Goal: Information Seeking & Learning: Learn about a topic

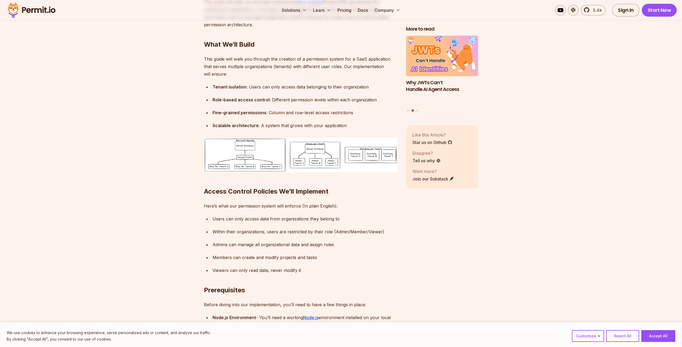
scroll to position [396, 0]
click at [251, 162] on img at bounding box center [300, 155] width 193 height 34
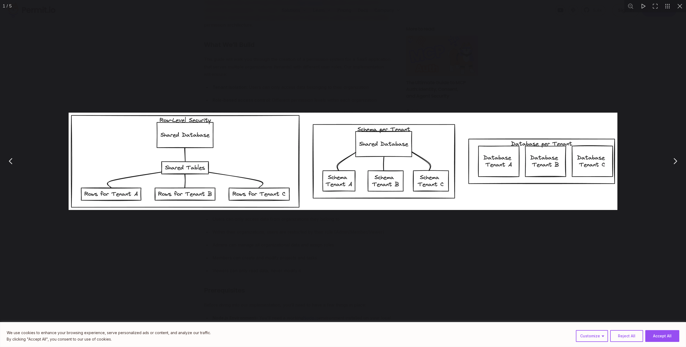
click at [658, 335] on button "Accept All" at bounding box center [662, 336] width 34 height 12
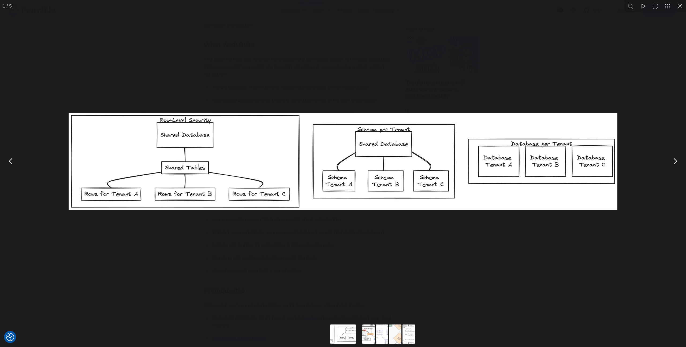
click at [672, 159] on button "You can close this modal content with the ESC key" at bounding box center [674, 160] width 13 height 13
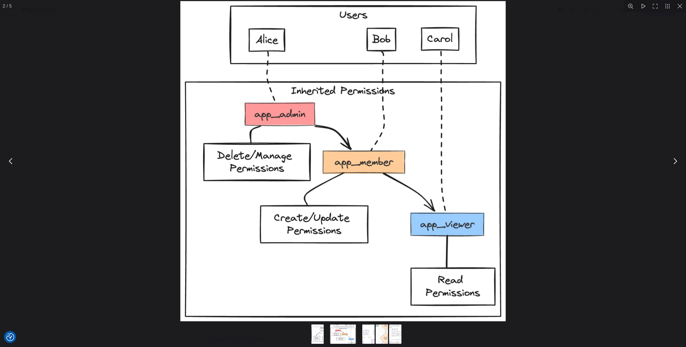
click at [671, 159] on button "You can close this modal content with the ESC key" at bounding box center [674, 160] width 13 height 13
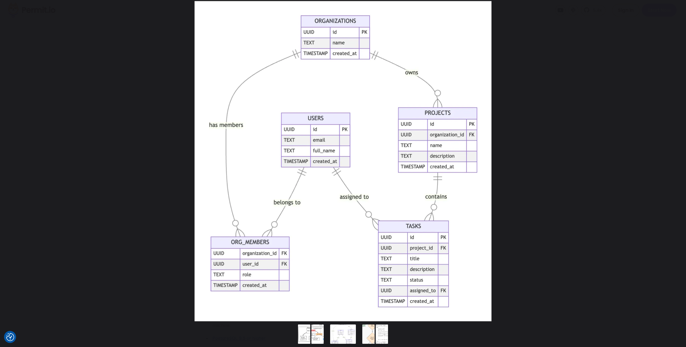
click at [670, 159] on button "You can close this modal content with the ESC key" at bounding box center [674, 160] width 13 height 13
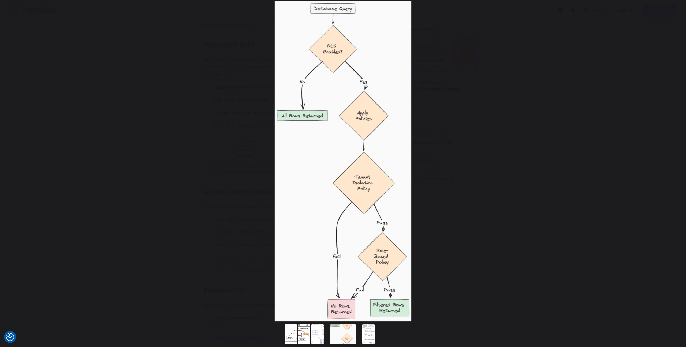
click at [670, 159] on button "You can close this modal content with the ESC key" at bounding box center [674, 160] width 13 height 13
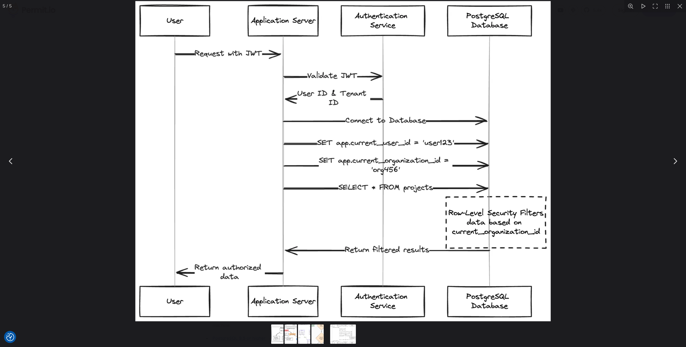
click at [672, 159] on button "You can close this modal content with the ESC key" at bounding box center [674, 160] width 13 height 13
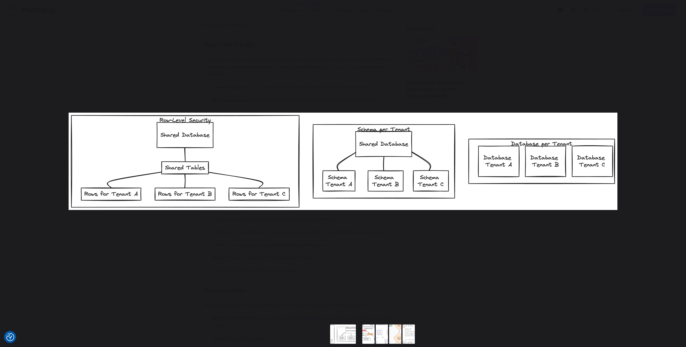
click at [672, 159] on button "You can close this modal content with the ESC key" at bounding box center [674, 160] width 13 height 13
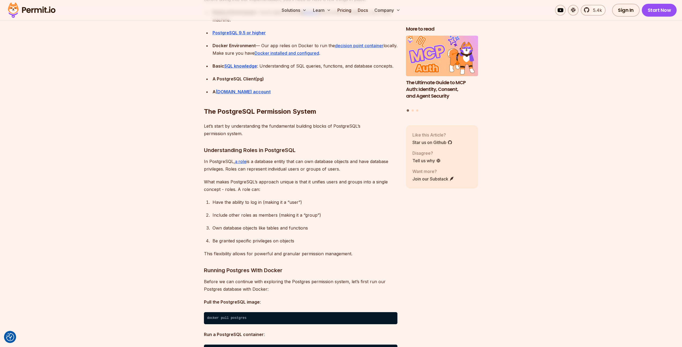
scroll to position [701, 0]
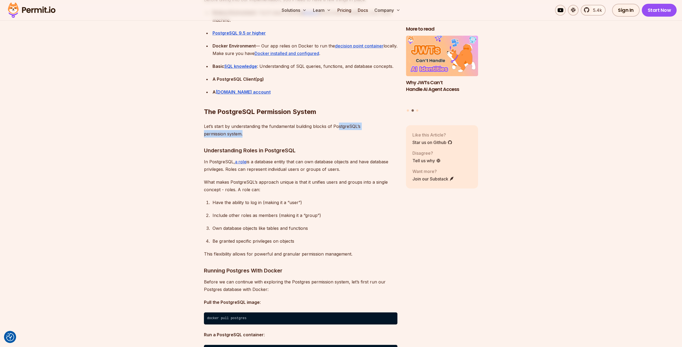
drag, startPoint x: 338, startPoint y: 124, endPoint x: 339, endPoint y: 134, distance: 9.9
click at [339, 134] on p "Let’s start by understanding the fundamental building blocks of PostgreSQL’s pe…" at bounding box center [300, 129] width 193 height 15
drag, startPoint x: 339, startPoint y: 134, endPoint x: 341, endPoint y: 119, distance: 14.9
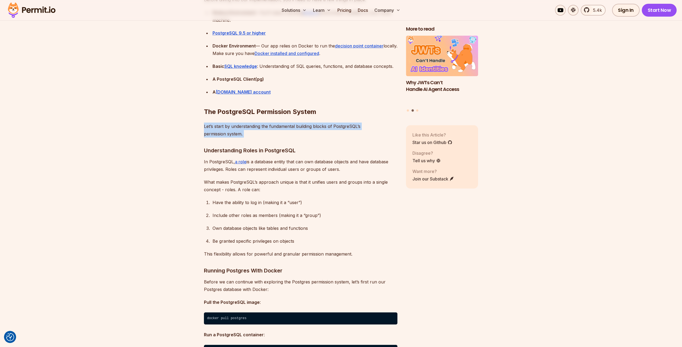
drag, startPoint x: 337, startPoint y: 138, endPoint x: 350, endPoint y: 167, distance: 30.8
click at [350, 167] on p "In PostgreSQL, a role is a database entity that can own database objects and ha…" at bounding box center [300, 165] width 193 height 15
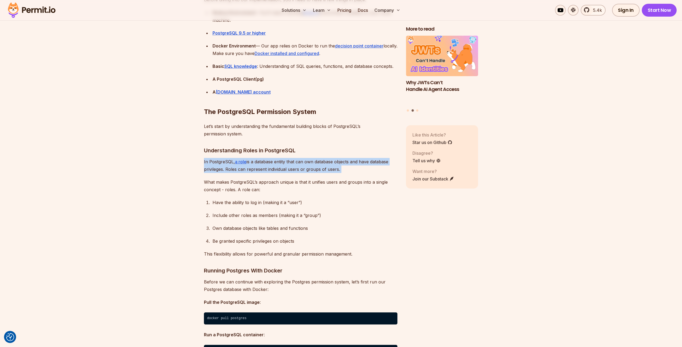
drag, startPoint x: 350, startPoint y: 167, endPoint x: 349, endPoint y: 149, distance: 17.7
click at [349, 149] on h3 "Understanding Roles in PostgreSQL" at bounding box center [300, 150] width 193 height 9
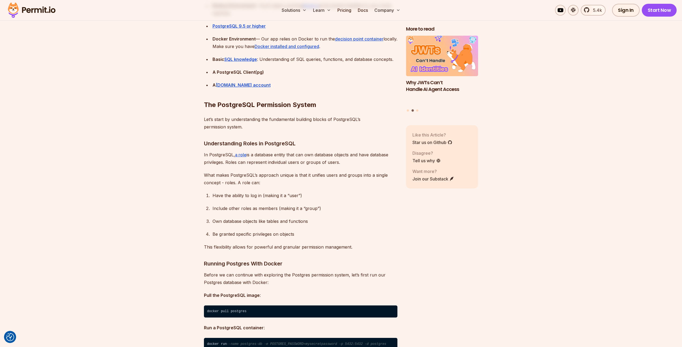
scroll to position [718, 0]
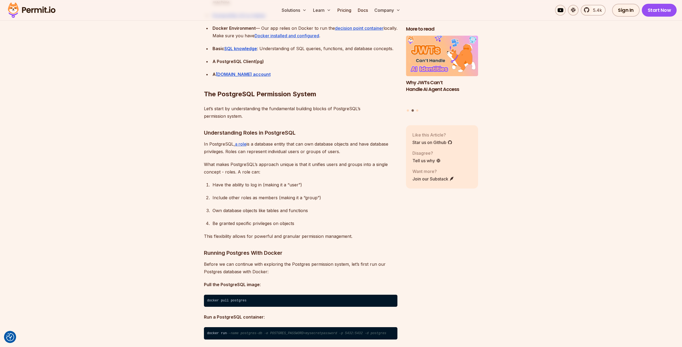
drag, startPoint x: 348, startPoint y: 151, endPoint x: 350, endPoint y: 168, distance: 17.0
click at [350, 168] on p "What makes PostgreSQL’s approach unique is that it unifies users and groups int…" at bounding box center [300, 167] width 193 height 15
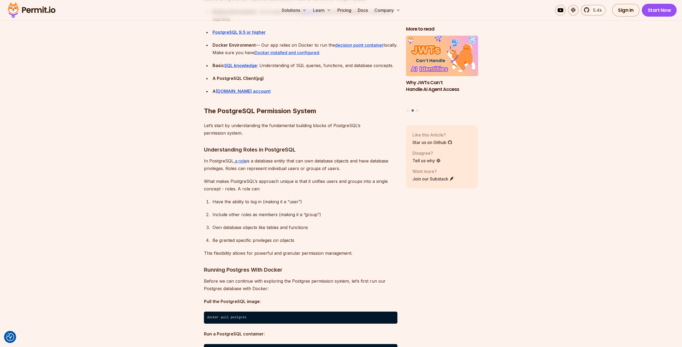
scroll to position [575, 0]
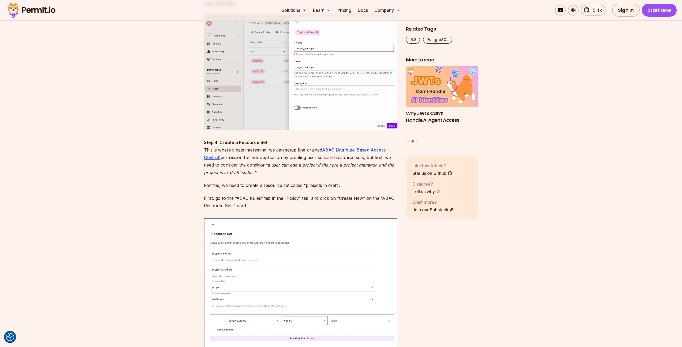
scroll to position [3162, 0]
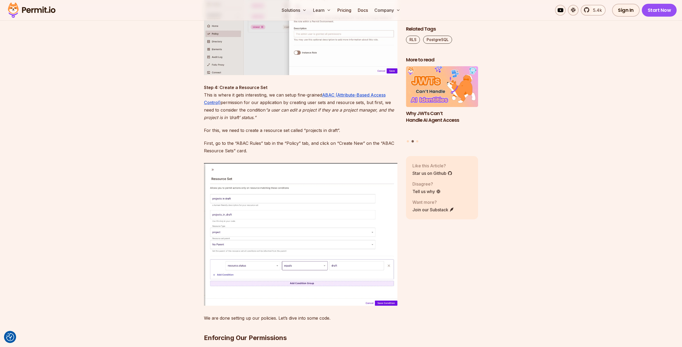
click at [46, 10] on img at bounding box center [31, 10] width 52 height 18
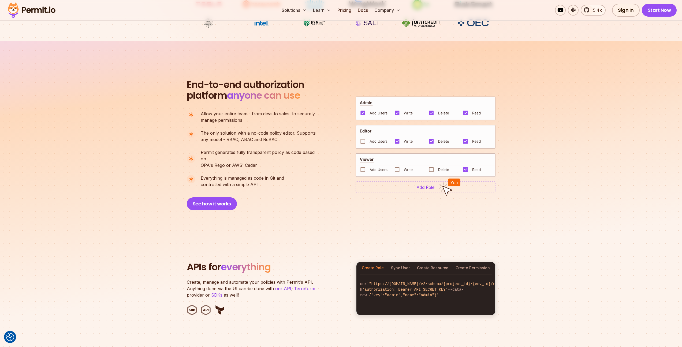
scroll to position [327, 0]
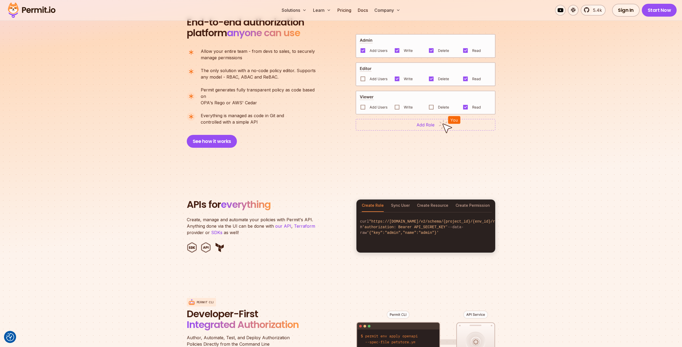
click at [580, 271] on section "APIs for everything Create, manage and automate your policies with Permit's API…" at bounding box center [341, 225] width 682 height 105
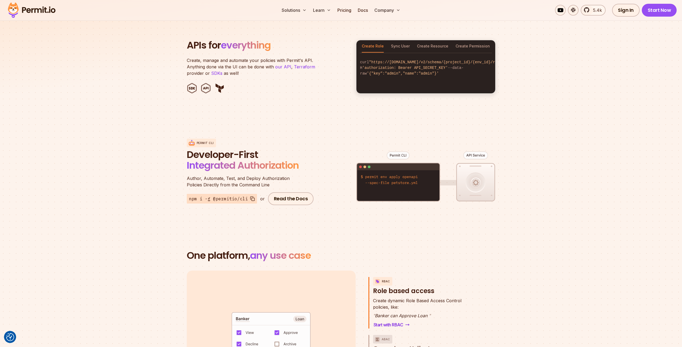
scroll to position [572, 0]
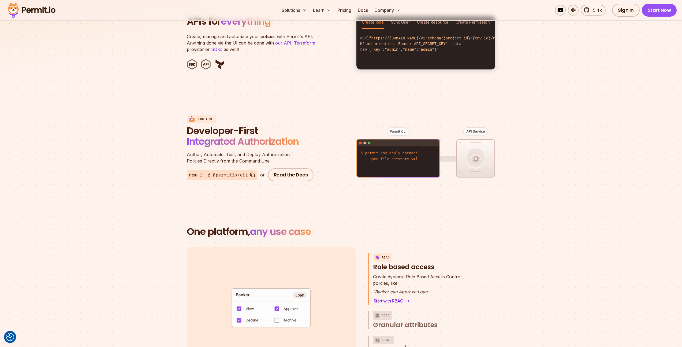
click at [580, 271] on section "One platform, any use case RBAC Role based access default allow := false allow …" at bounding box center [341, 310] width 682 height 221
